Goal: Transaction & Acquisition: Book appointment/travel/reservation

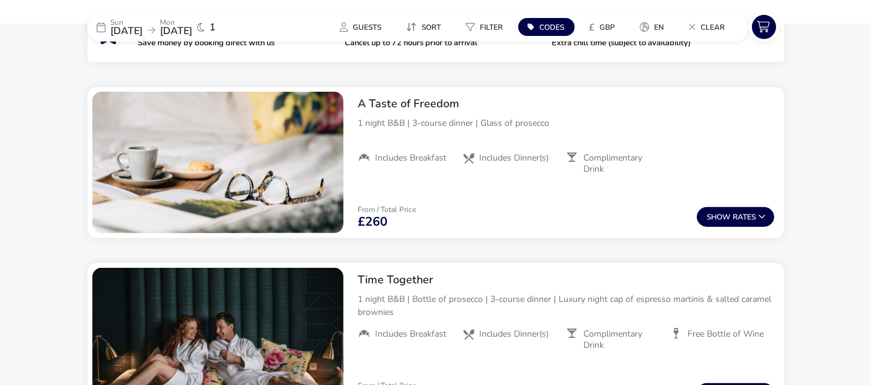
scroll to position [471, 0]
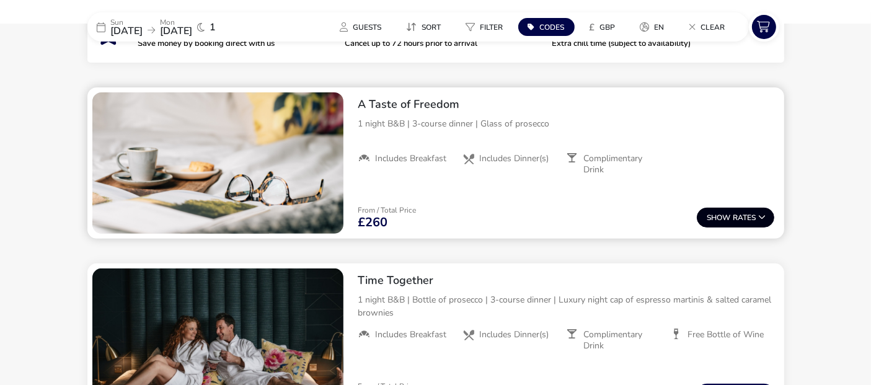
click at [741, 217] on button "Show Rates" at bounding box center [736, 218] width 78 height 20
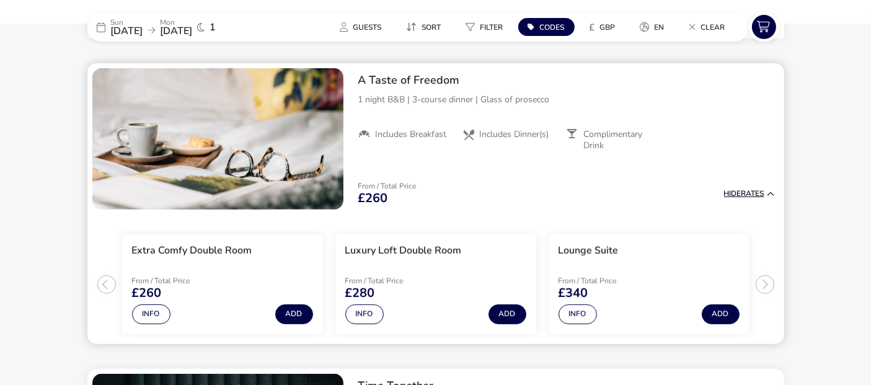
scroll to position [496, 0]
click at [507, 314] on button "Add" at bounding box center [508, 314] width 38 height 20
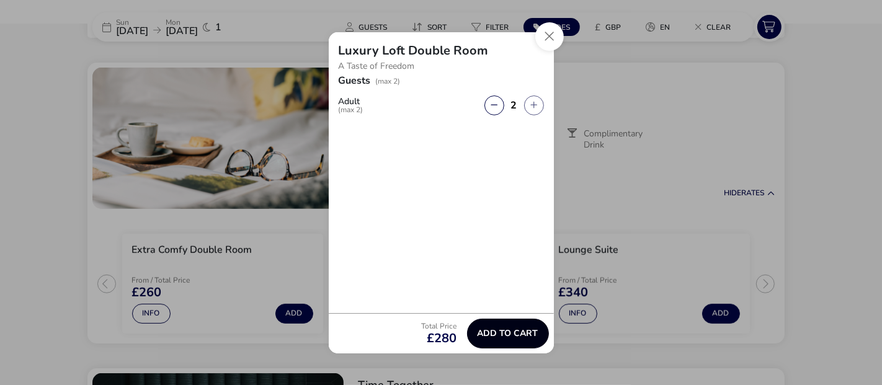
click at [509, 334] on span "Add to cart" at bounding box center [508, 333] width 61 height 9
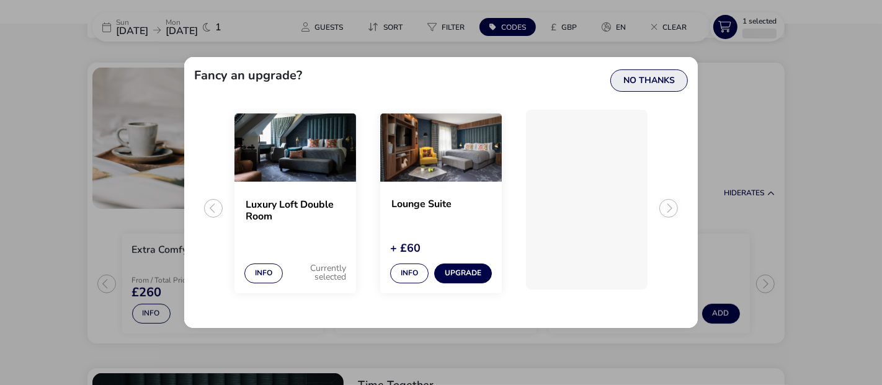
click at [651, 80] on button "No Thanks" at bounding box center [649, 80] width 78 height 22
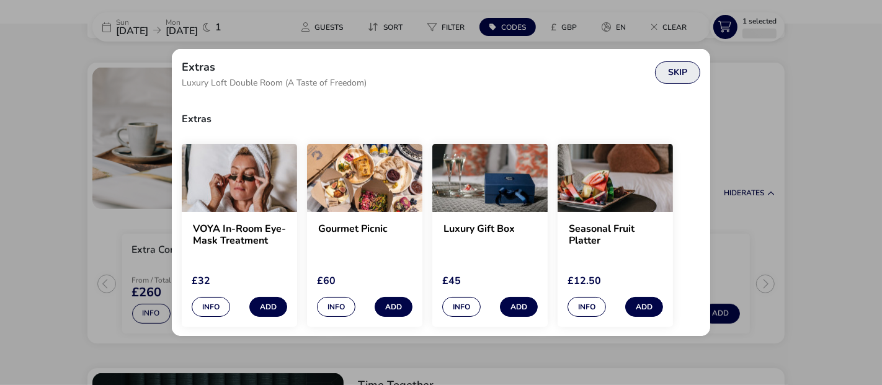
click at [680, 73] on button "Skip" at bounding box center [677, 72] width 45 height 22
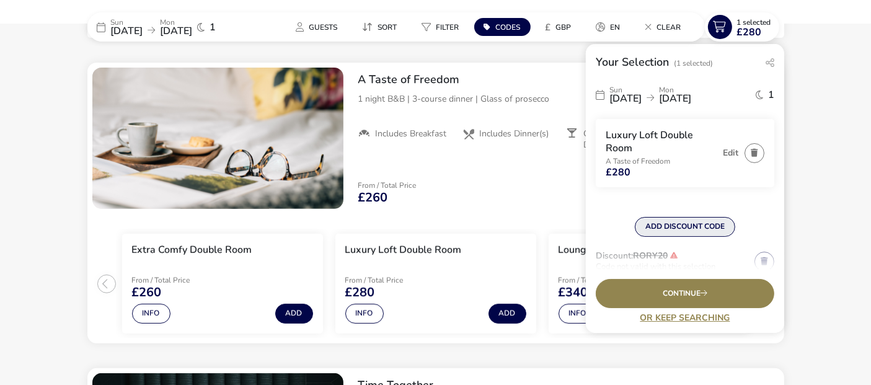
click at [677, 225] on button "ADD DISCOUNT CODE" at bounding box center [685, 227] width 100 height 20
type input "RORY20"
click at [750, 229] on button "Apply" at bounding box center [753, 233] width 38 height 26
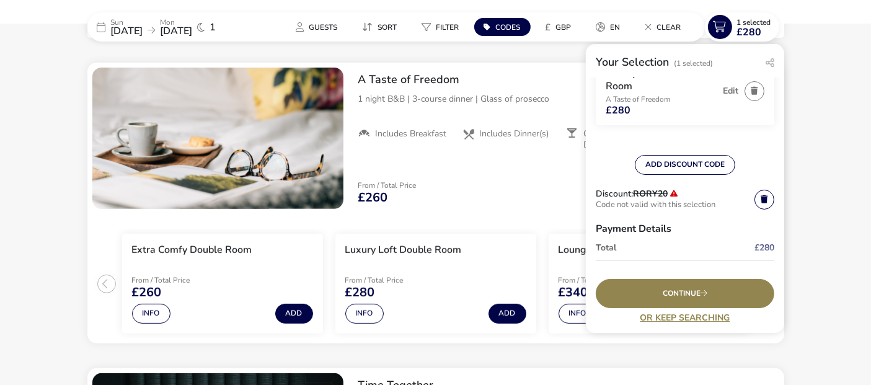
scroll to position [128, 0]
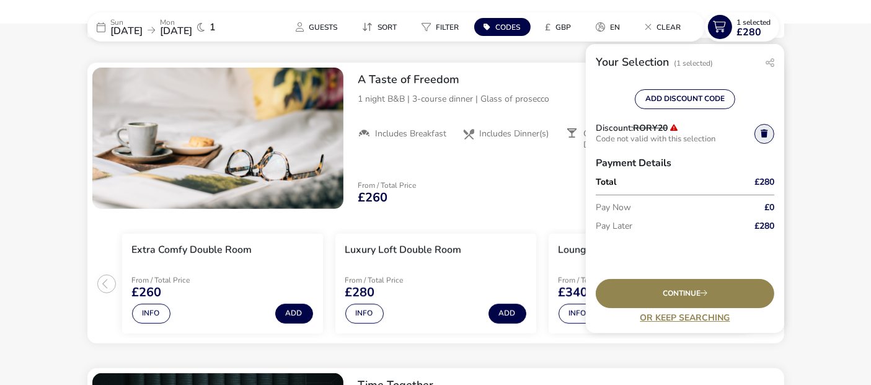
click at [757, 130] on link at bounding box center [765, 134] width 20 height 20
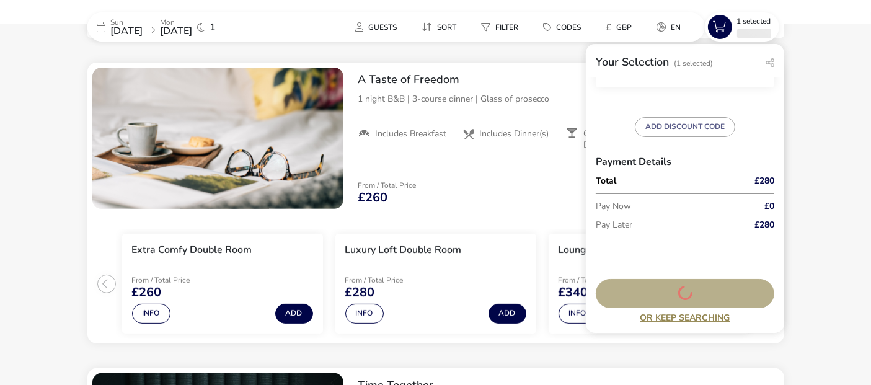
scroll to position [99, 0]
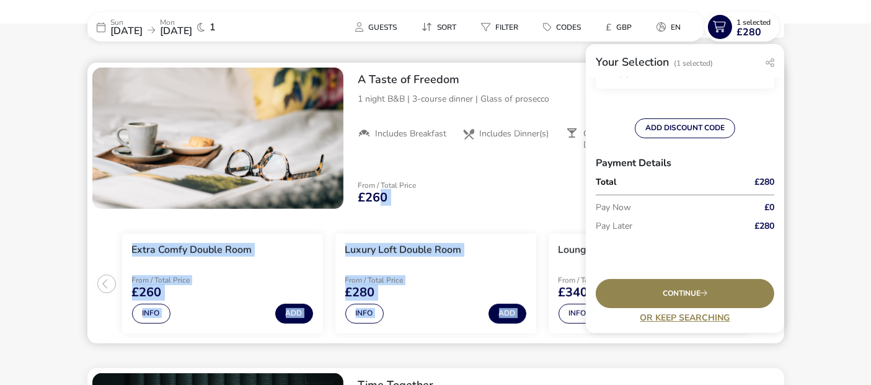
drag, startPoint x: 383, startPoint y: 190, endPoint x: 557, endPoint y: 251, distance: 183.8
click at [557, 251] on div "A Taste of Freedom 1 night B&B | 3-course dinner | Glass of prosecco Includes B…" at bounding box center [435, 203] width 697 height 281
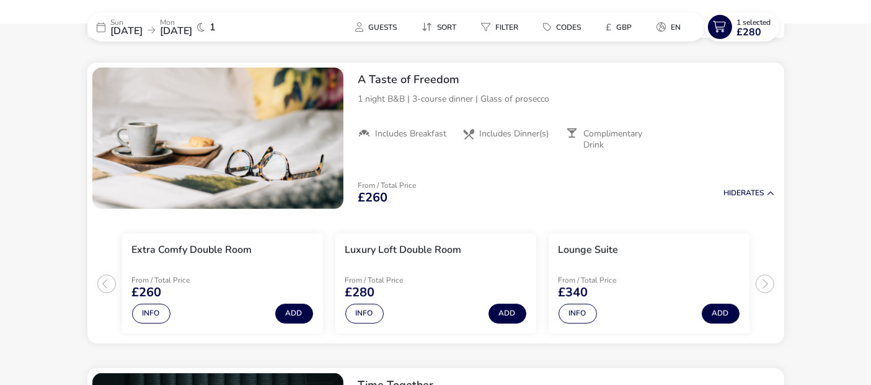
click at [291, 309] on button "Add" at bounding box center [294, 314] width 38 height 20
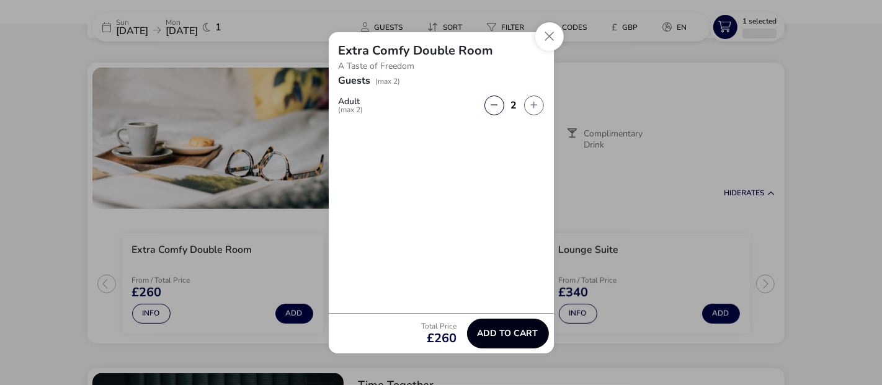
click at [497, 329] on span "Add to cart" at bounding box center [508, 333] width 61 height 9
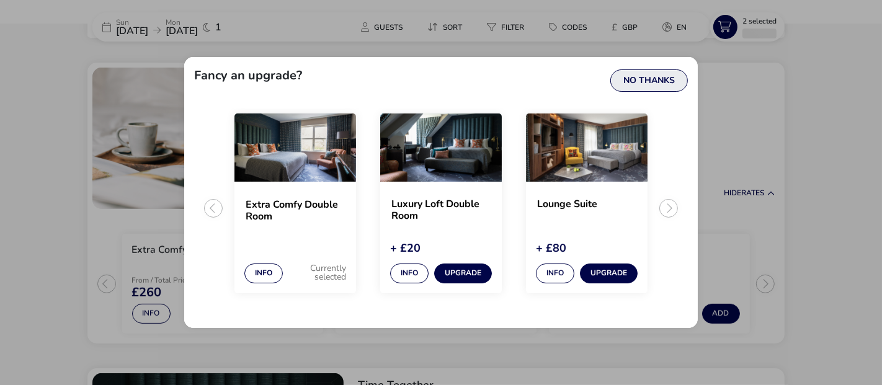
click at [656, 83] on button "No Thanks" at bounding box center [649, 80] width 78 height 22
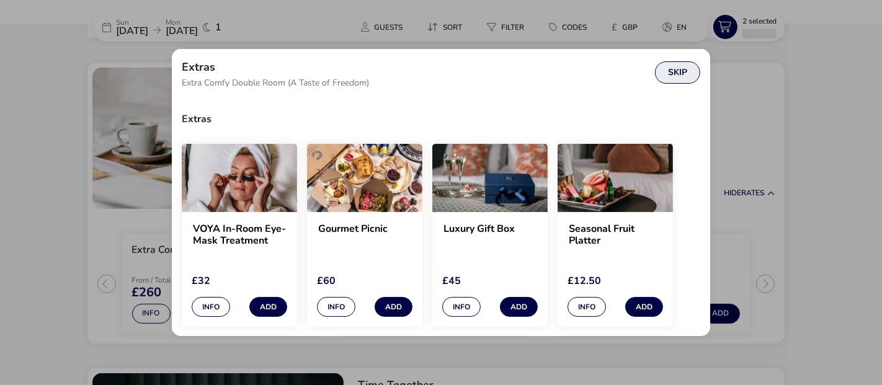
click at [685, 69] on button "Skip" at bounding box center [677, 72] width 45 height 22
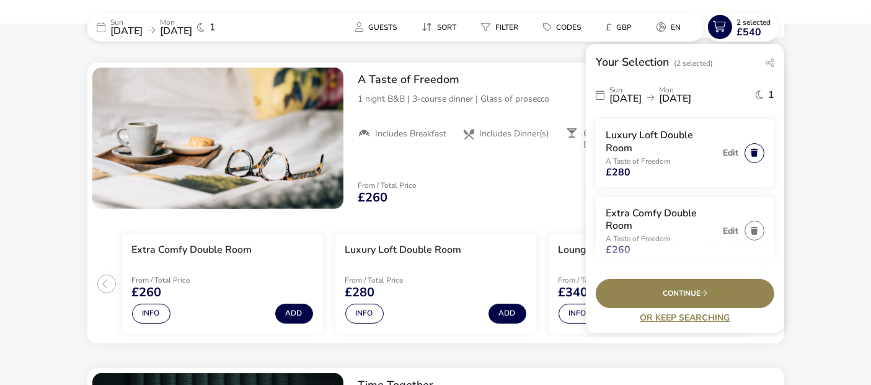
click at [749, 153] on button "button" at bounding box center [755, 153] width 20 height 20
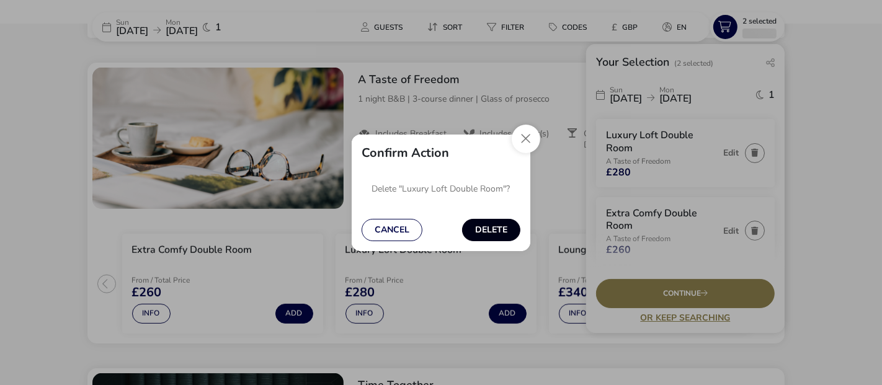
click at [495, 226] on button "Delete" at bounding box center [491, 230] width 58 height 22
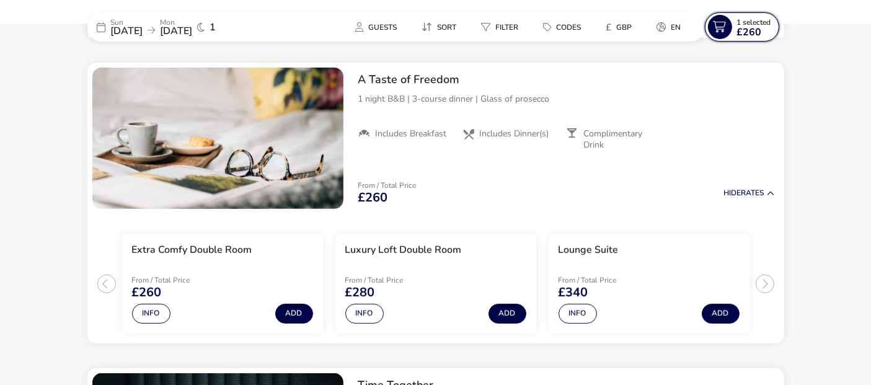
click at [752, 30] on span "£260" at bounding box center [749, 32] width 25 height 10
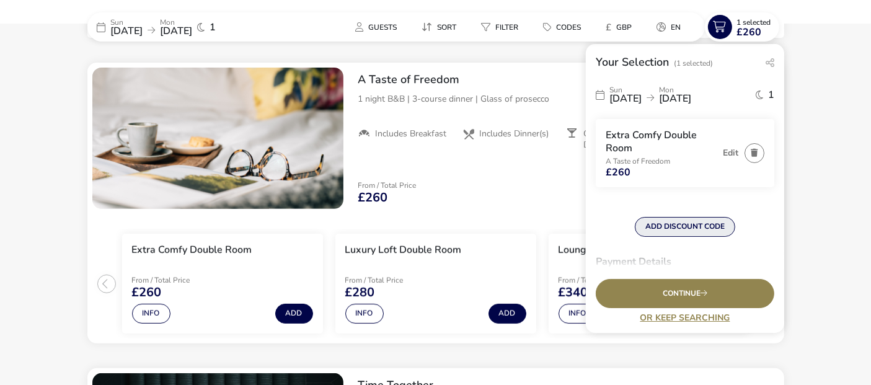
click at [691, 225] on button "ADD DISCOUNT CODE" at bounding box center [685, 227] width 100 height 20
type input "RORY20"
click at [749, 228] on button "Apply" at bounding box center [753, 233] width 38 height 26
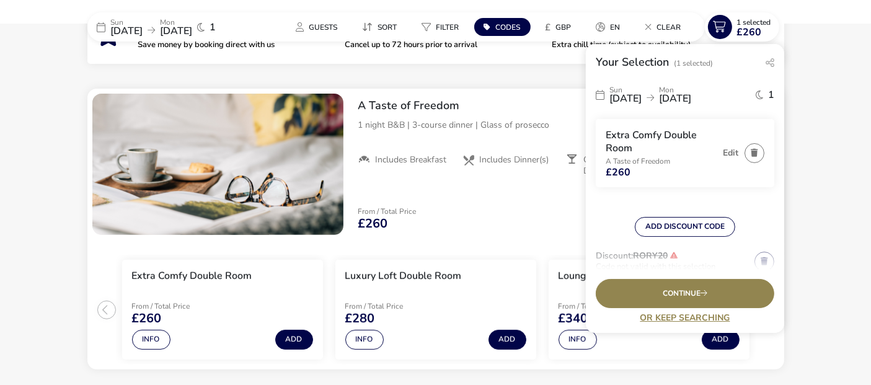
scroll to position [468, 0]
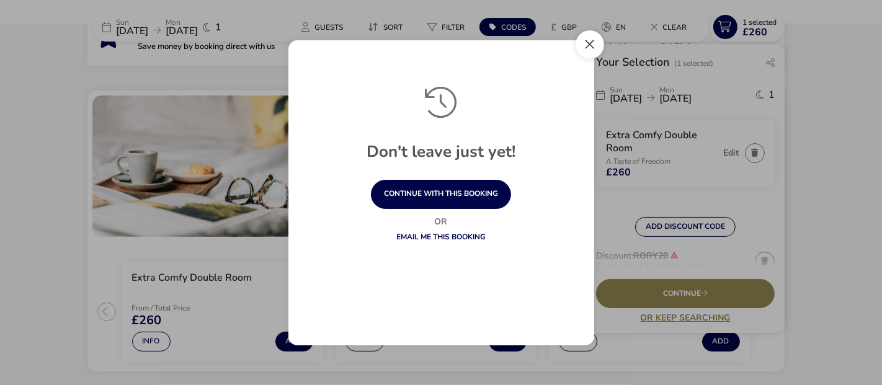
click at [592, 47] on button "Close" at bounding box center [590, 44] width 29 height 29
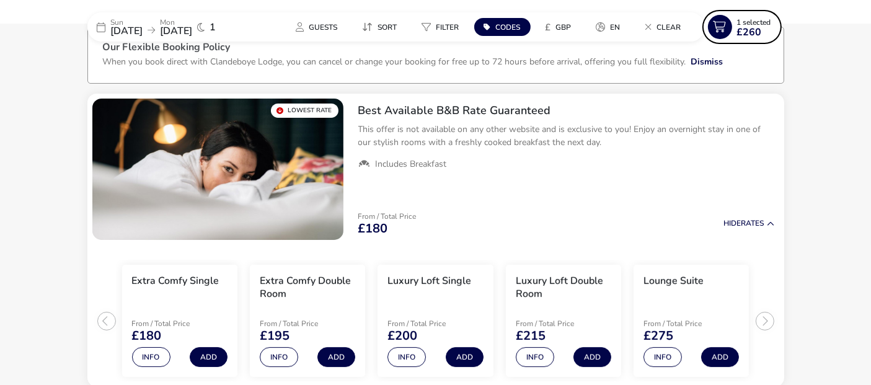
scroll to position [71, 0]
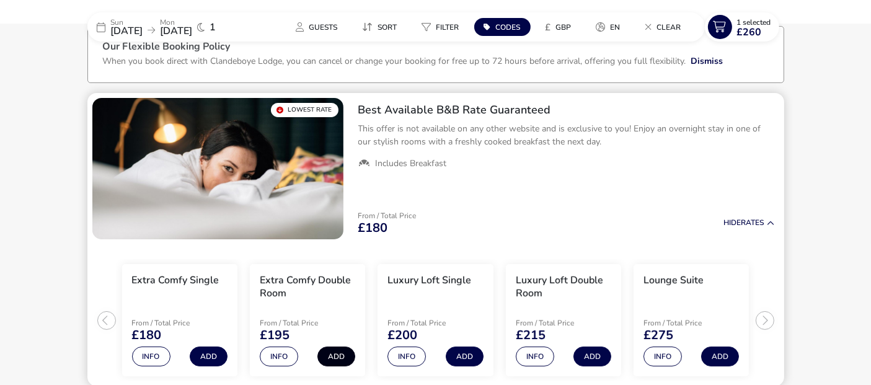
click at [338, 357] on button "Add" at bounding box center [337, 357] width 38 height 20
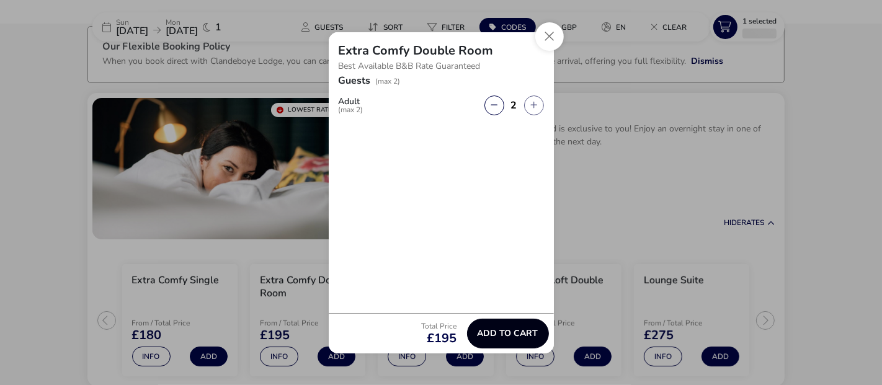
click at [504, 334] on span "Add to cart" at bounding box center [508, 333] width 61 height 9
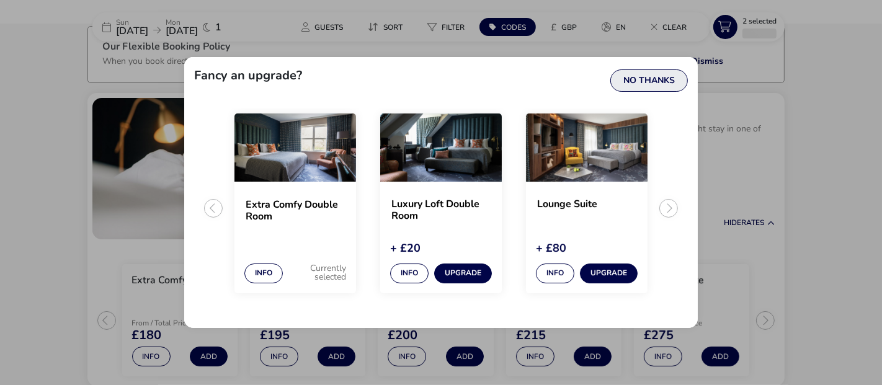
click at [659, 82] on button "No Thanks" at bounding box center [649, 80] width 78 height 22
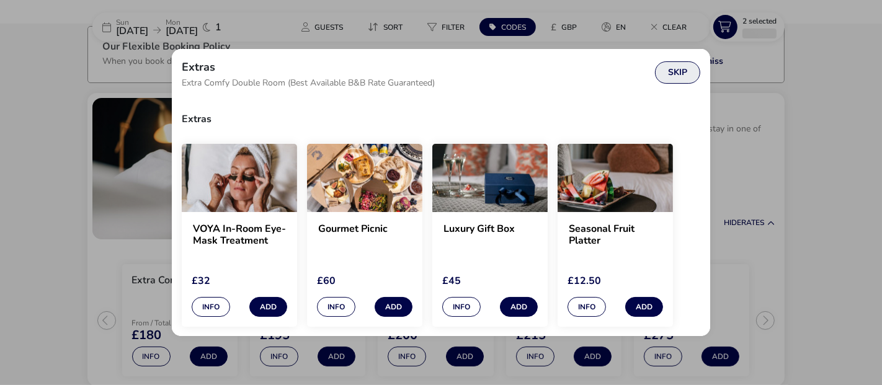
click at [679, 70] on button "Skip" at bounding box center [677, 72] width 45 height 22
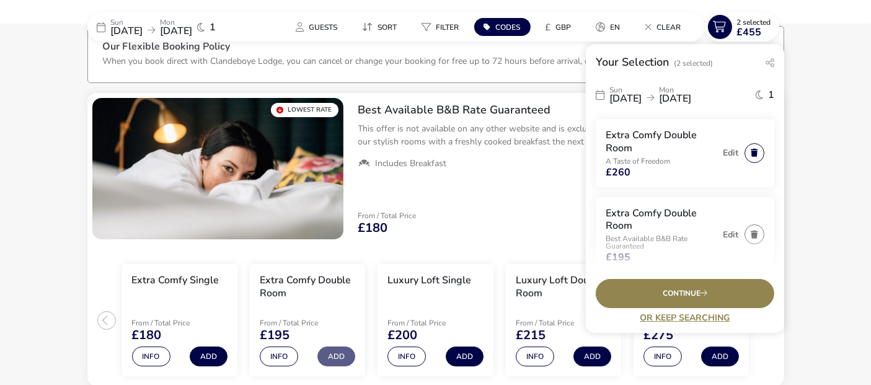
click at [746, 151] on button "button" at bounding box center [755, 153] width 20 height 20
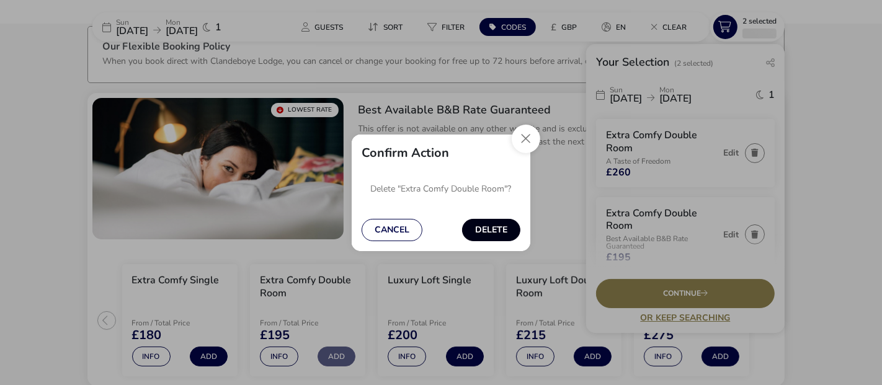
click at [496, 228] on button "Delete" at bounding box center [491, 230] width 58 height 22
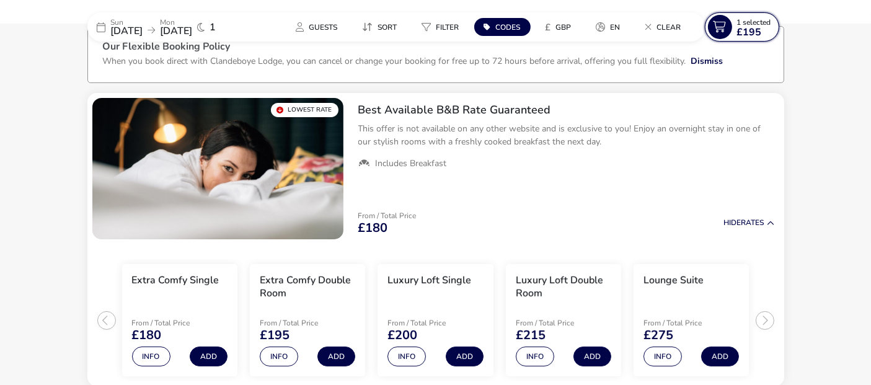
click at [757, 23] on span "1 Selected" at bounding box center [754, 22] width 34 height 10
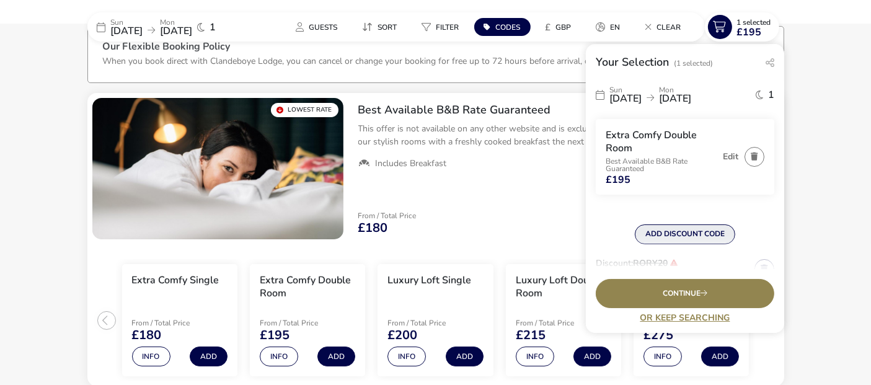
click at [695, 234] on button "ADD DISCOUNT CODE" at bounding box center [685, 235] width 100 height 20
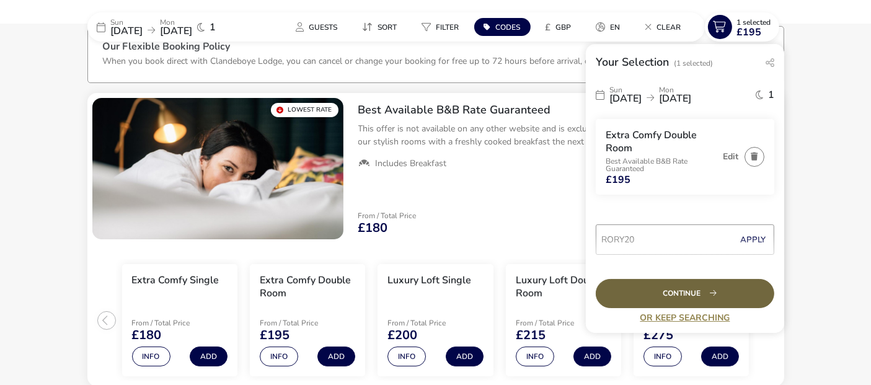
type input "RORY20"
click at [690, 288] on div "Continue" at bounding box center [685, 293] width 179 height 29
